Goal: Task Accomplishment & Management: Manage account settings

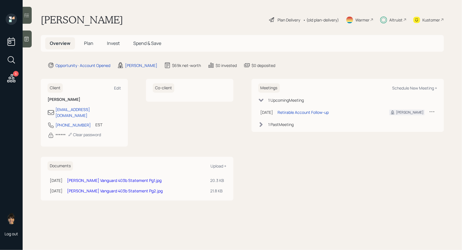
click at [111, 44] on span "Invest" at bounding box center [113, 43] width 13 height 6
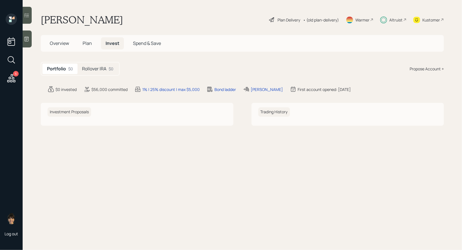
click at [97, 71] on h5 "Rollover IRA" at bounding box center [94, 68] width 24 height 5
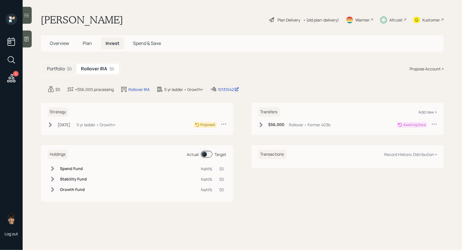
click at [51, 125] on icon at bounding box center [50, 124] width 3 height 5
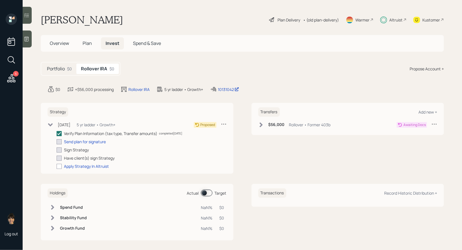
click at [261, 122] on icon at bounding box center [261, 125] width 6 height 6
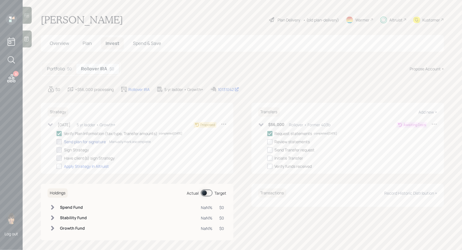
click at [77, 141] on div "Send plan for signature" at bounding box center [85, 142] width 42 height 6
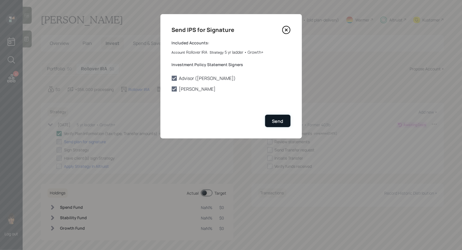
click at [278, 120] on div "Send" at bounding box center [277, 121] width 11 height 6
checkbox input "true"
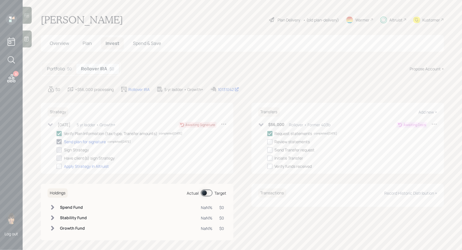
click at [61, 42] on span "Overview" at bounding box center [59, 43] width 19 height 6
